Goal: Book appointment/travel/reservation

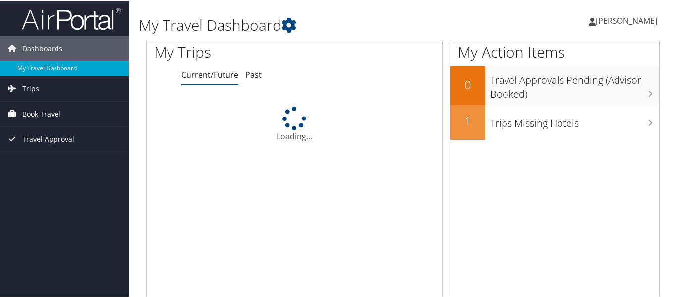
click at [39, 110] on span "Book Travel" at bounding box center [41, 113] width 38 height 25
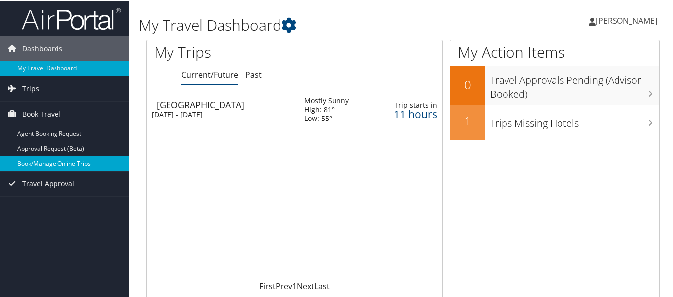
click at [69, 162] on link "Book/Manage Online Trips" at bounding box center [64, 162] width 129 height 15
